Goal: Task Accomplishment & Management: Manage account settings

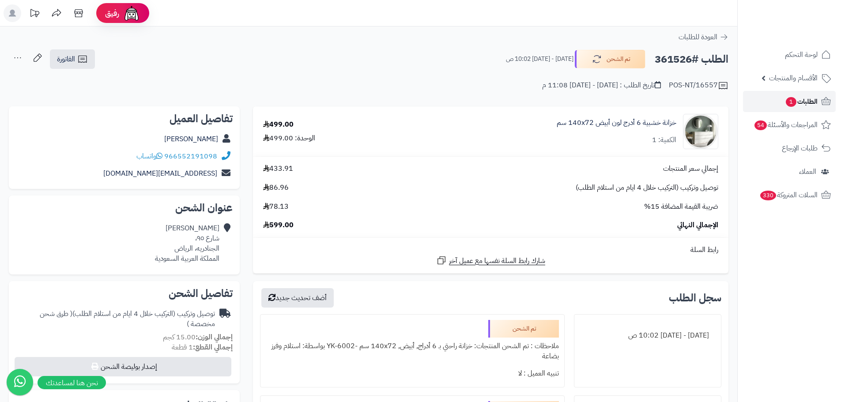
click at [803, 95] on span "الطلبات 1" at bounding box center [801, 101] width 33 height 12
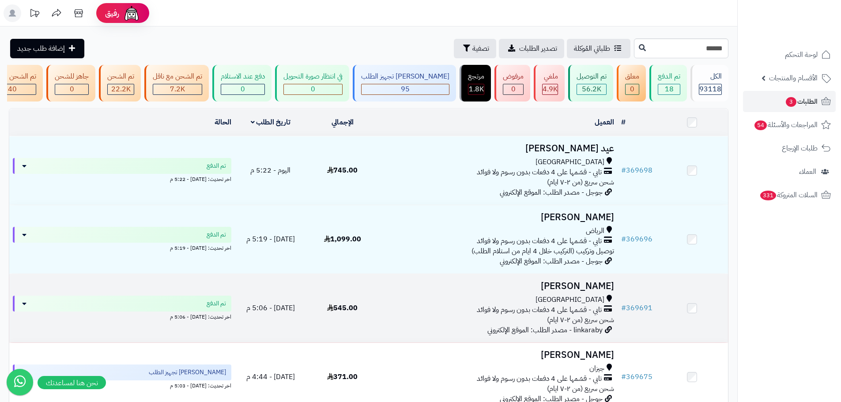
type input "******"
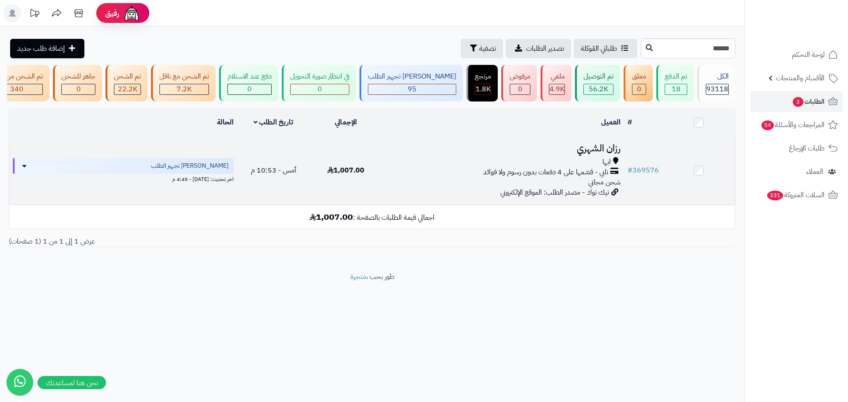
click at [418, 184] on div "ابها تابي - قسّمها على 4 دفعات بدون رسوم ولا فوائد شحن مجاني" at bounding box center [503, 172] width 234 height 30
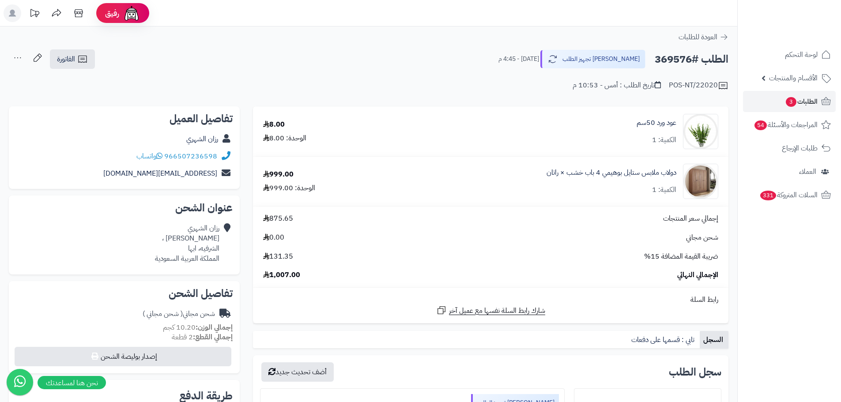
click at [677, 128] on div "عود ورد 50سم الكمية: 1" at bounding box center [556, 131] width 338 height 35
click at [665, 127] on link "عود ورد 50سم" at bounding box center [657, 123] width 40 height 10
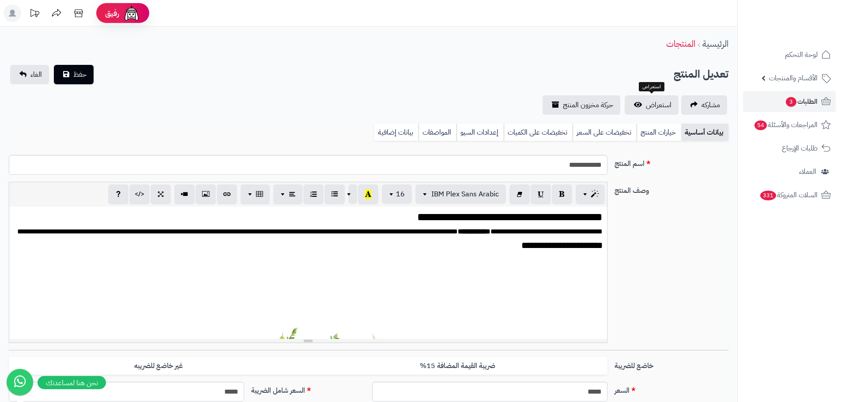
click at [650, 101] on span "استعراض" at bounding box center [659, 105] width 26 height 11
